Goal: Check status: Check status

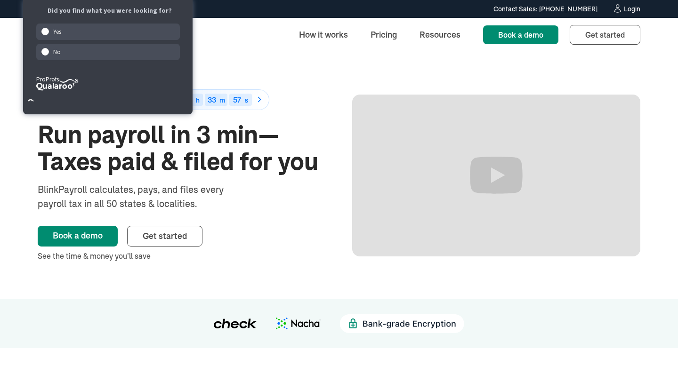
click at [622, 13] on link "Login" at bounding box center [626, 9] width 28 height 10
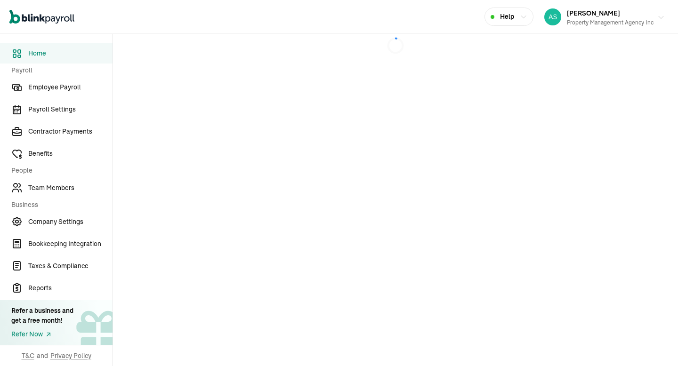
click at [619, 20] on div "Property Management Agency Inc" at bounding box center [610, 22] width 87 height 8
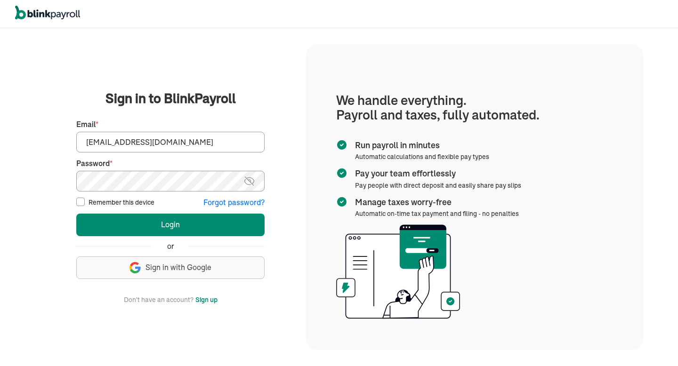
click at [219, 156] on fieldset "First Name * Last Name * Preferred phone number * Email * [EMAIL_ADDRESS][DOMAI…" at bounding box center [170, 160] width 188 height 95
click at [219, 146] on input "[EMAIL_ADDRESS][DOMAIN_NAME]" at bounding box center [170, 142] width 188 height 21
type input "[EMAIL_ADDRESS][DOMAIN_NAME]"
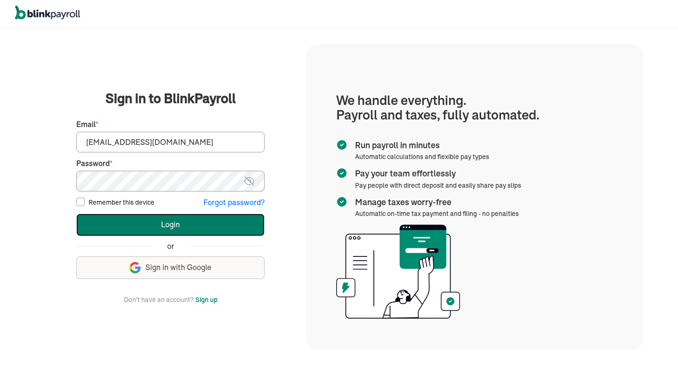
click at [196, 217] on button "Login" at bounding box center [170, 225] width 188 height 23
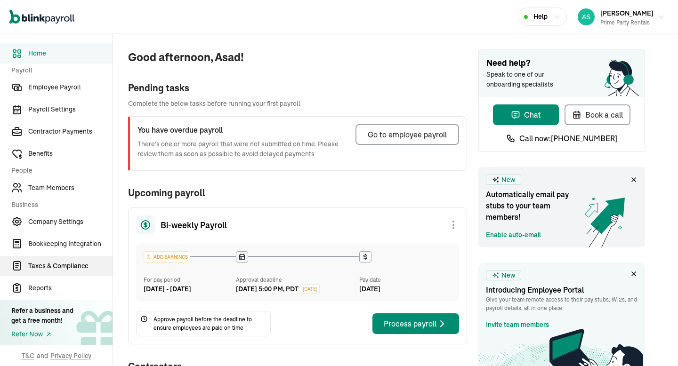
click at [53, 270] on span "Taxes & Compliance" at bounding box center [70, 266] width 84 height 10
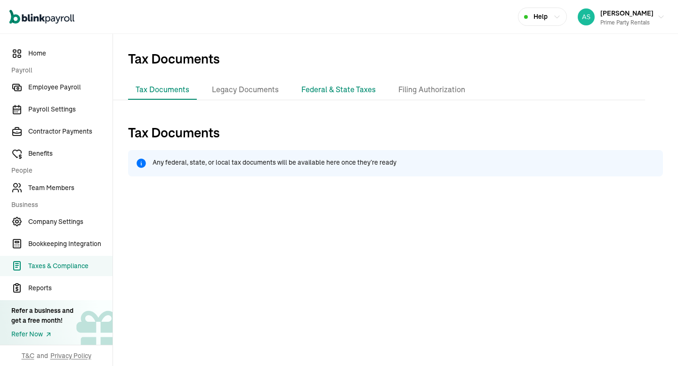
click at [346, 98] on li "Federal & State Taxes" at bounding box center [338, 90] width 89 height 20
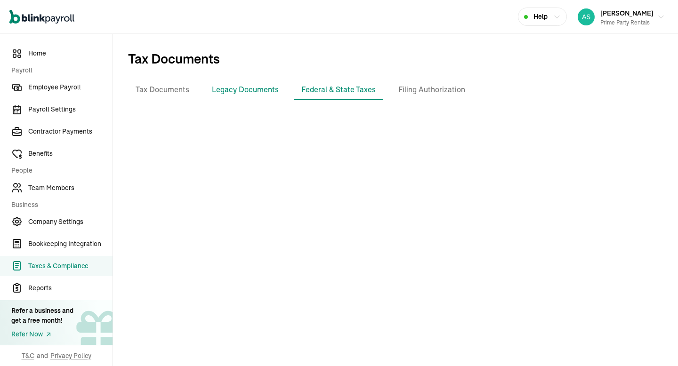
click at [241, 92] on li "Legacy Documents" at bounding box center [245, 90] width 82 height 20
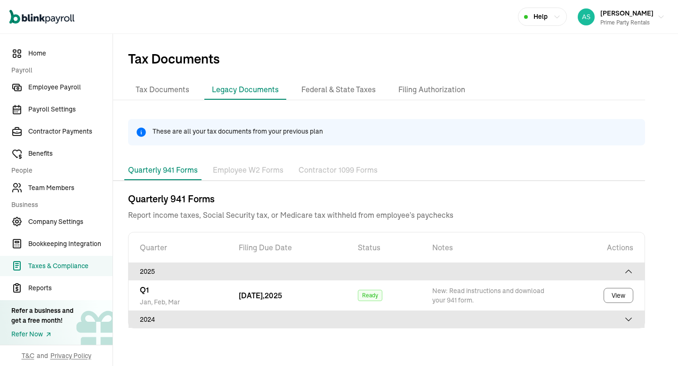
click at [254, 171] on p "Employee W2 Forms" at bounding box center [248, 170] width 71 height 12
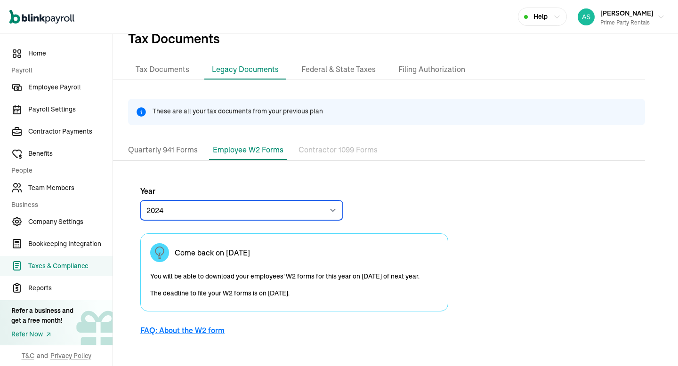
click at [286, 215] on select "2024 2023" at bounding box center [241, 211] width 202 height 20
click at [140, 201] on select "2024 2023" at bounding box center [241, 211] width 202 height 20
click at [262, 257] on div "Come back on January 1" at bounding box center [294, 252] width 288 height 19
click at [330, 151] on p "Contractor 1099 Forms" at bounding box center [337, 150] width 79 height 12
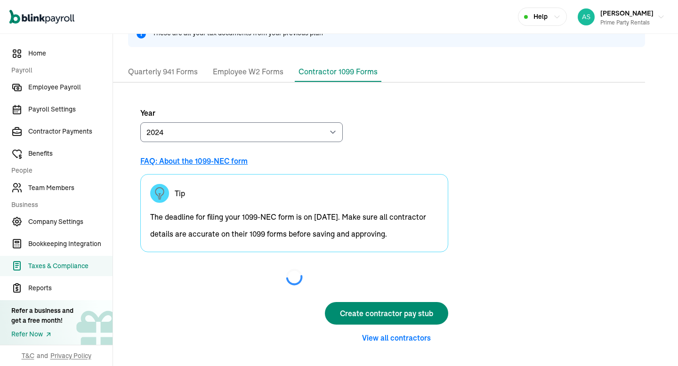
click at [263, 99] on div "Year 2024 2023 FAQ: About the 1099-NEC form Tip The deadline for filing your 10…" at bounding box center [294, 225] width 362 height 263
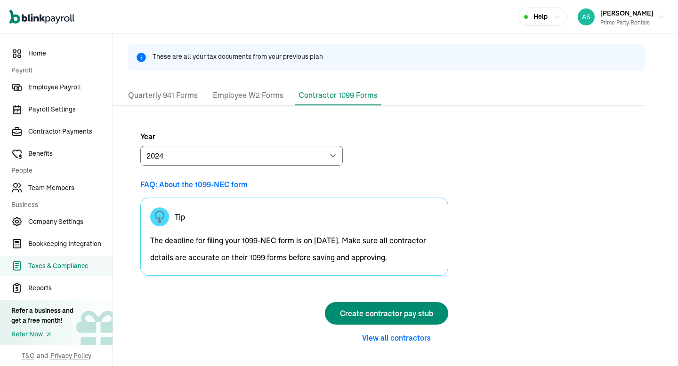
click at [242, 70] on div "These are all your tax documents from your previous plan" at bounding box center [386, 57] width 517 height 26
click at [225, 101] on p "Employee W2 Forms" at bounding box center [248, 95] width 71 height 12
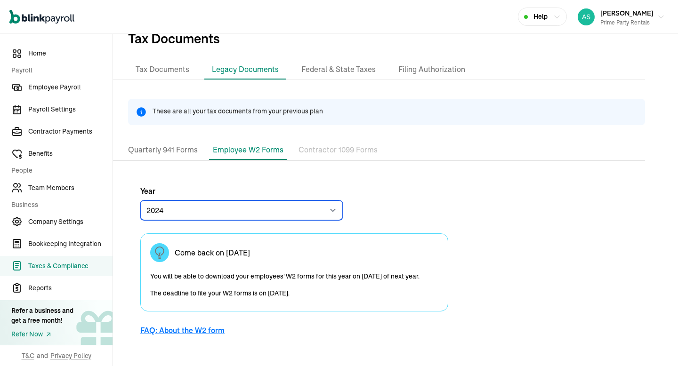
click at [230, 217] on select "2024 2023" at bounding box center [241, 211] width 202 height 20
click at [243, 262] on div "Come back on January 1 You will be able to download your employees' W2 forms fo…" at bounding box center [294, 272] width 308 height 78
click at [241, 293] on p "You will be able to download your employees' W2 forms for this year on January …" at bounding box center [294, 285] width 288 height 34
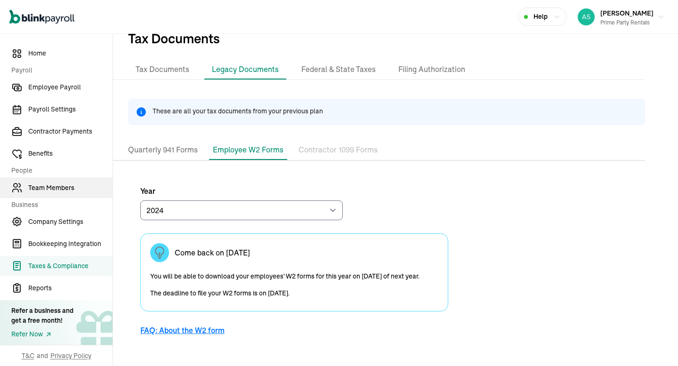
click at [69, 192] on span "Team Members" at bounding box center [70, 188] width 84 height 10
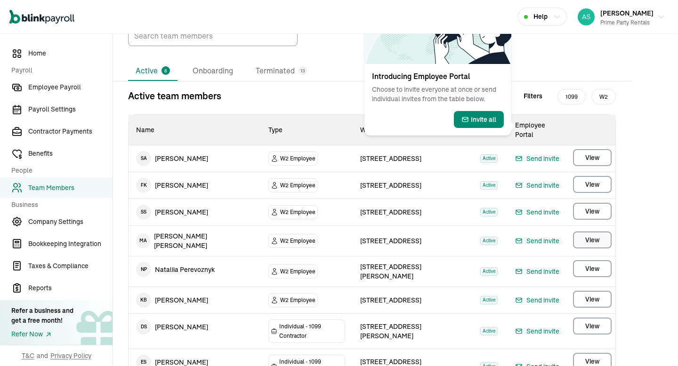
click at [593, 235] on span "View" at bounding box center [592, 239] width 14 height 9
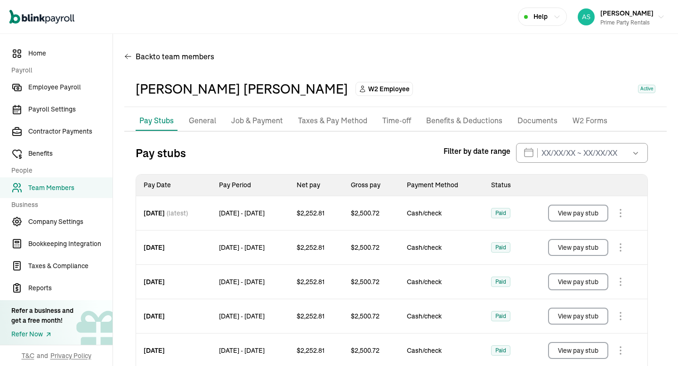
click at [338, 123] on p "Taxes & Pay Method" at bounding box center [332, 121] width 69 height 12
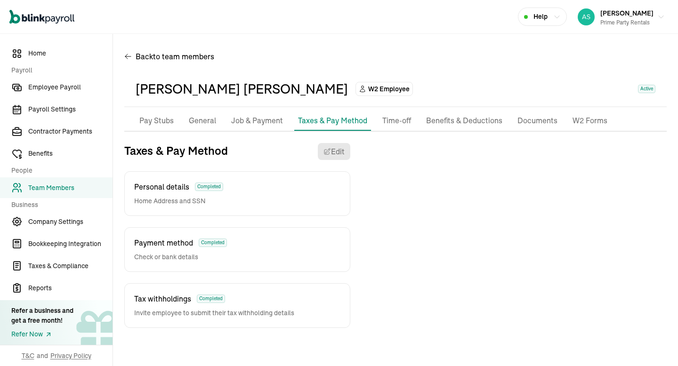
click at [582, 121] on p "W2 Forms" at bounding box center [589, 121] width 35 height 12
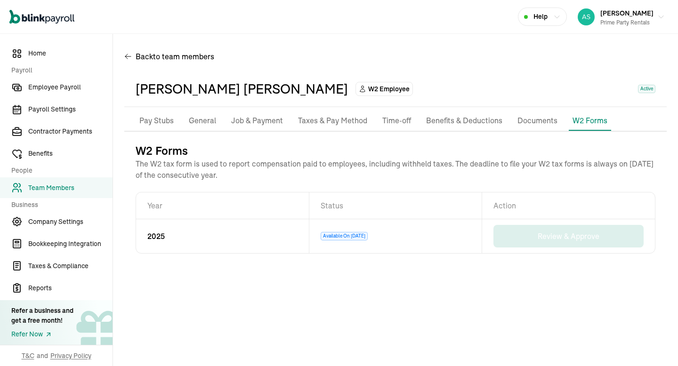
click at [177, 238] on td "2025" at bounding box center [222, 236] width 173 height 34
click at [544, 221] on td "Review & Approve" at bounding box center [568, 236] width 173 height 34
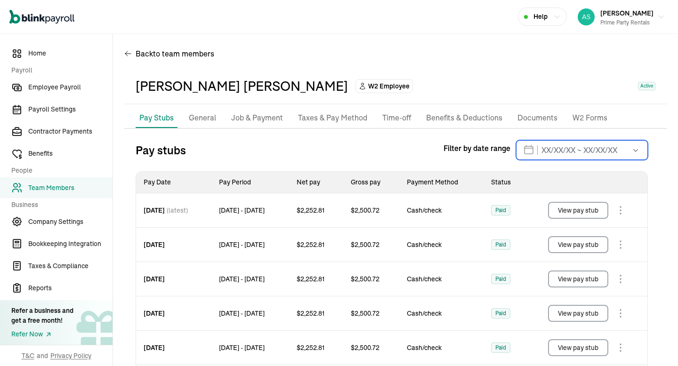
click at [607, 143] on input "text" at bounding box center [582, 150] width 132 height 20
click at [399, 185] on th "Gross pay" at bounding box center [371, 183] width 56 height 22
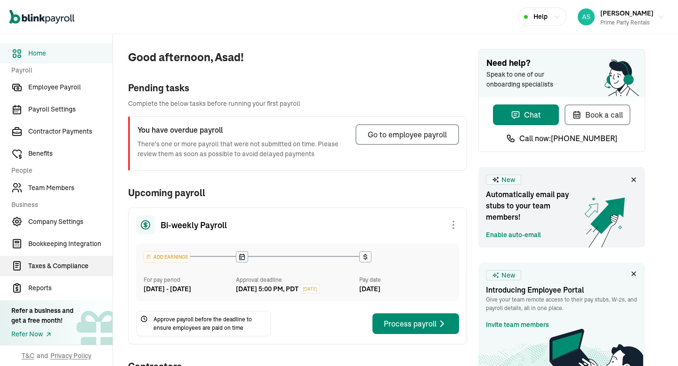
click at [53, 270] on span "Taxes & Compliance" at bounding box center [70, 266] width 84 height 10
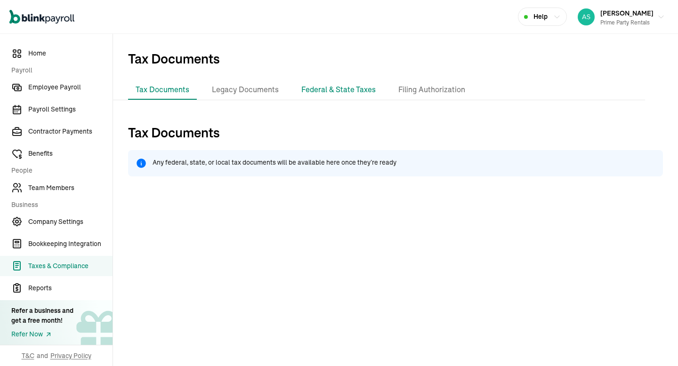
click at [346, 98] on li "Federal & State Taxes" at bounding box center [338, 90] width 89 height 20
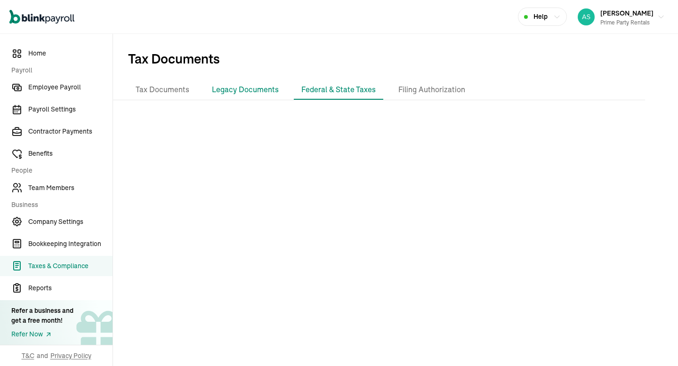
click at [241, 92] on li "Legacy Documents" at bounding box center [245, 90] width 82 height 20
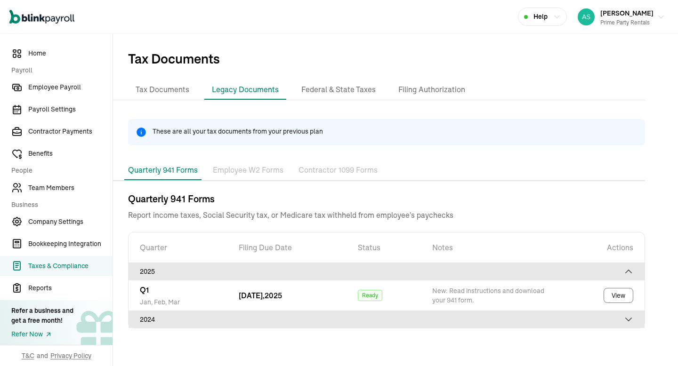
click at [254, 171] on p "Employee W2 Forms" at bounding box center [248, 170] width 71 height 12
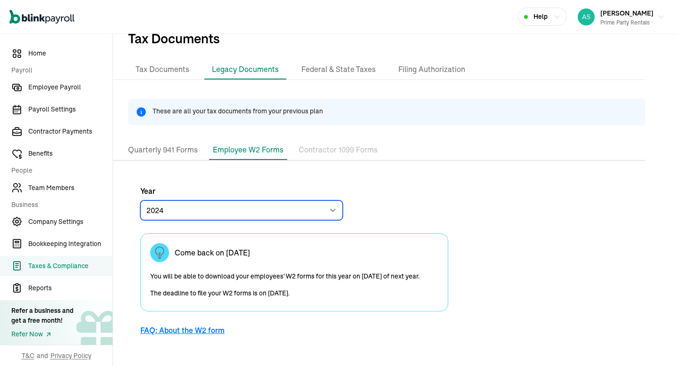
click at [286, 215] on select "2024 2023" at bounding box center [241, 211] width 202 height 20
click at [140, 201] on select "2024 2023" at bounding box center [241, 211] width 202 height 20
click at [262, 257] on div "Come back on January 1" at bounding box center [294, 252] width 288 height 19
click at [330, 151] on p "Contractor 1099 Forms" at bounding box center [337, 150] width 79 height 12
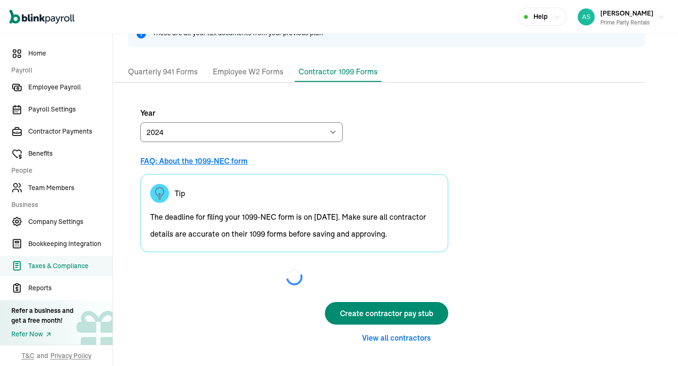
click at [263, 99] on div "Year 2024 2023 FAQ: About the 1099-NEC form Tip The deadline for filing your 10…" at bounding box center [294, 225] width 362 height 263
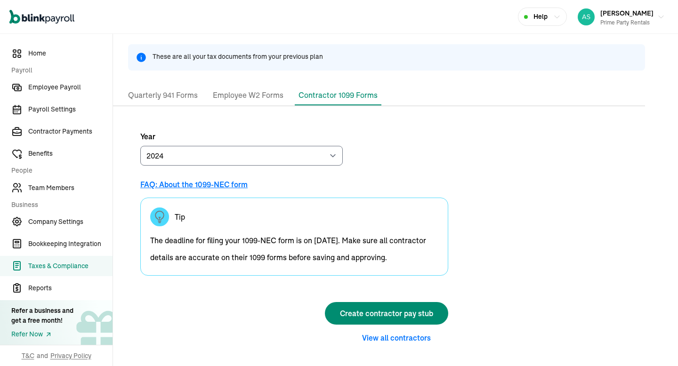
click at [242, 70] on div "These are all your tax documents from your previous plan" at bounding box center [386, 57] width 517 height 26
click at [225, 101] on p "Employee W2 Forms" at bounding box center [248, 95] width 71 height 12
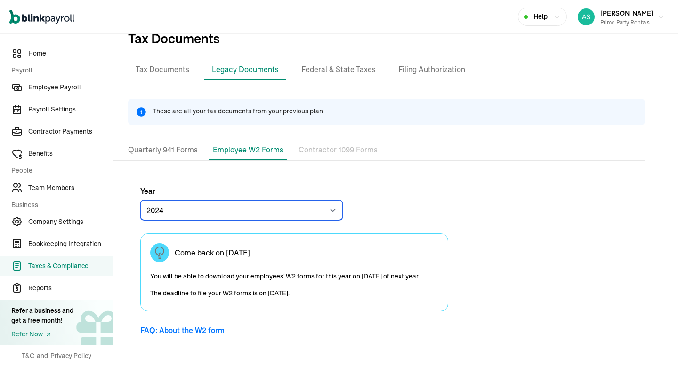
click at [230, 217] on select "2024 2023" at bounding box center [241, 211] width 202 height 20
click at [243, 262] on div "Come back on January 1 You will be able to download your employees' W2 forms fo…" at bounding box center [294, 272] width 308 height 78
click at [241, 293] on p "You will be able to download your employees' W2 forms for this year on January …" at bounding box center [294, 285] width 288 height 34
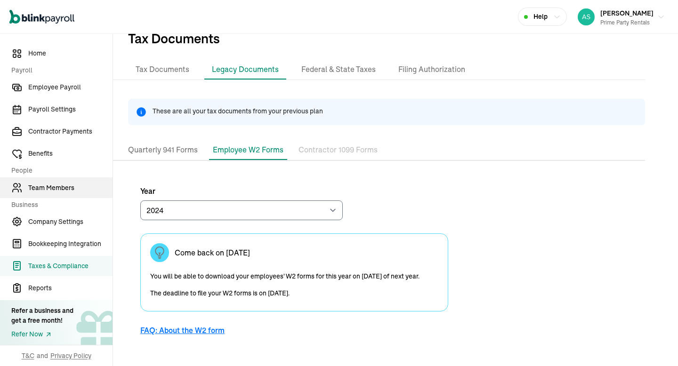
click at [69, 192] on span "Team Members" at bounding box center [70, 188] width 84 height 10
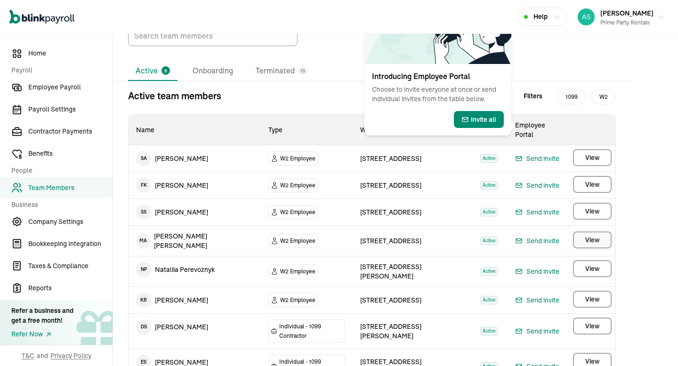
click at [593, 235] on span "View" at bounding box center [592, 239] width 14 height 9
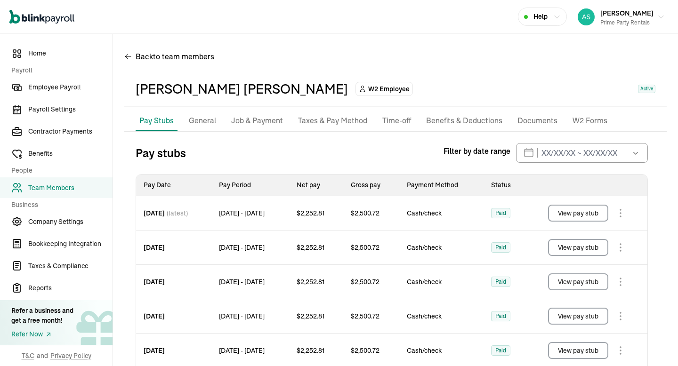
click at [338, 123] on p "Taxes & Pay Method" at bounding box center [332, 121] width 69 height 12
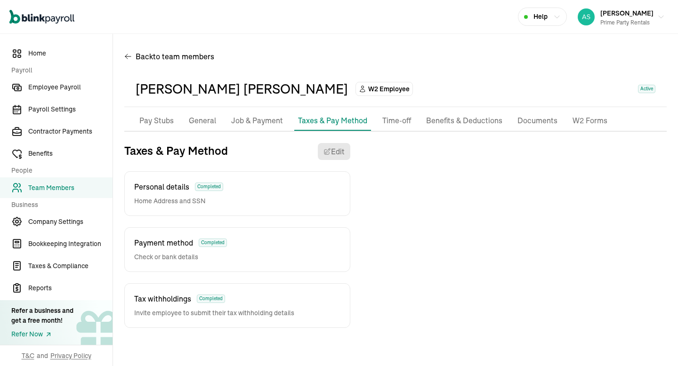
click at [582, 121] on p "W2 Forms" at bounding box center [589, 121] width 35 height 12
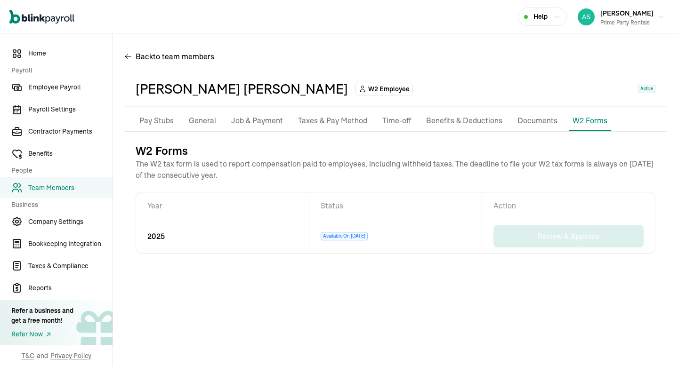
click at [177, 238] on td "2025" at bounding box center [222, 236] width 173 height 34
click at [544, 221] on td "Review & Approve" at bounding box center [568, 236] width 173 height 34
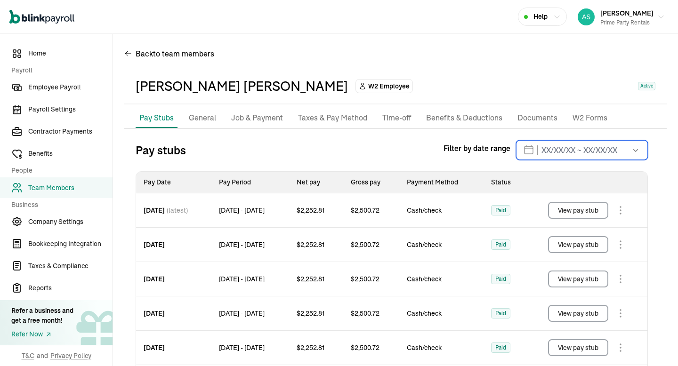
click at [607, 143] on input "text" at bounding box center [582, 150] width 132 height 20
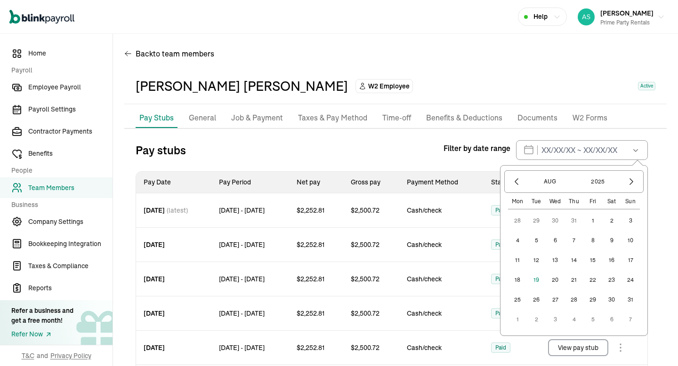
click at [399, 185] on th "Gross pay" at bounding box center [371, 183] width 56 height 22
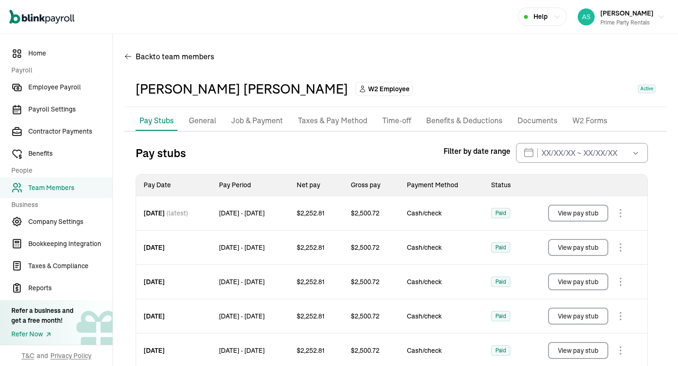
click at [370, 56] on div "Back to team members" at bounding box center [395, 58] width 542 height 26
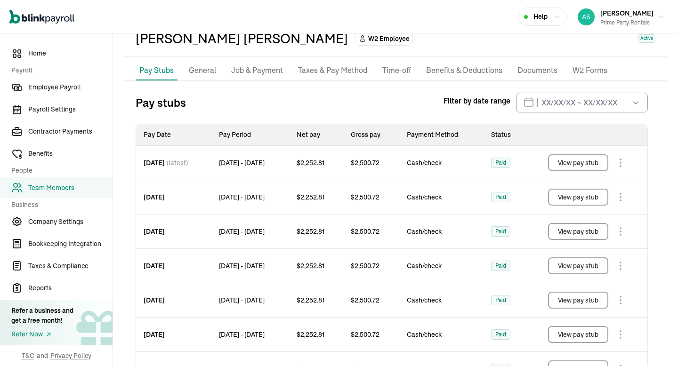
scroll to position [56, 0]
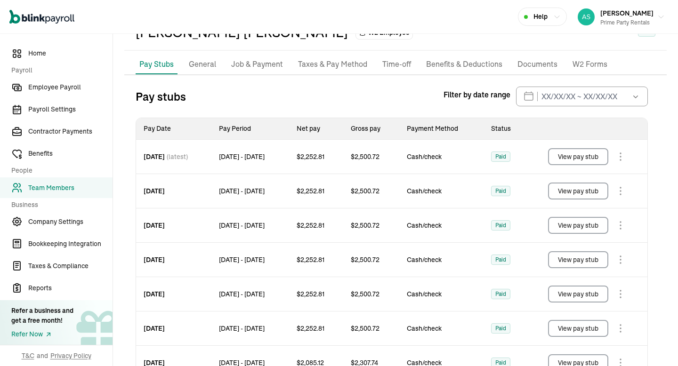
click at [586, 158] on button "View pay stub" at bounding box center [578, 156] width 60 height 17
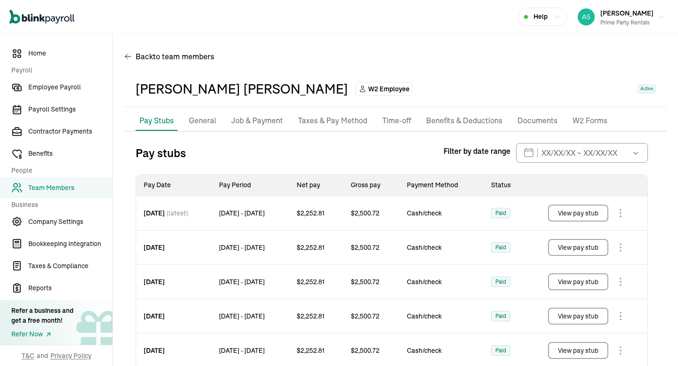
click at [370, 56] on div "Back to team members" at bounding box center [395, 58] width 542 height 26
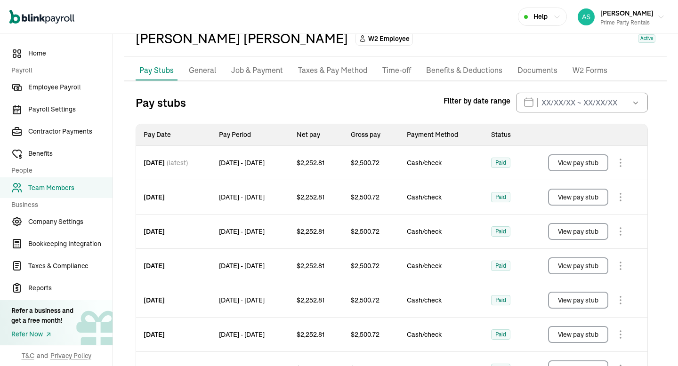
scroll to position [56, 0]
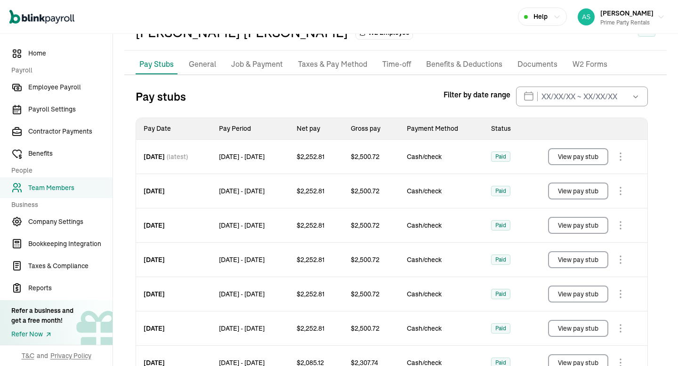
click at [586, 158] on button "View pay stub" at bounding box center [578, 156] width 60 height 17
